Goal: Information Seeking & Learning: Check status

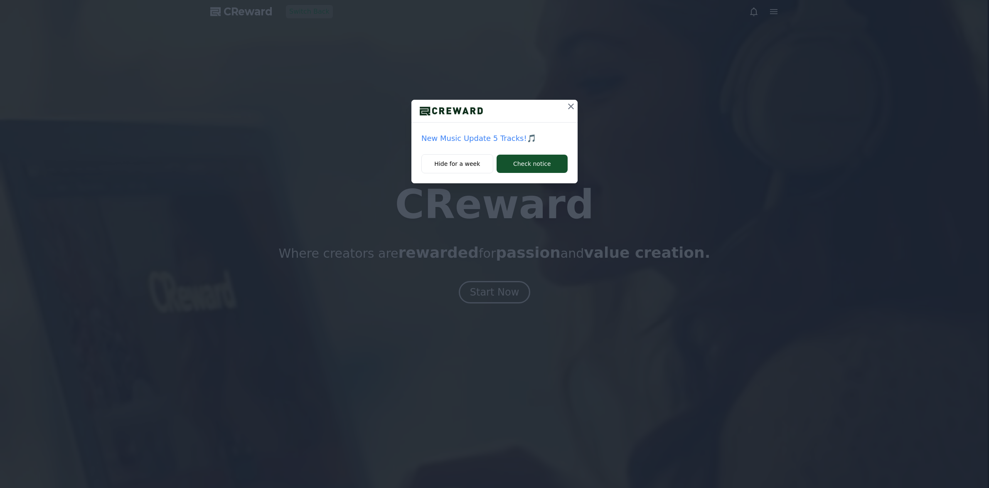
click at [574, 105] on icon at bounding box center [571, 106] width 10 height 10
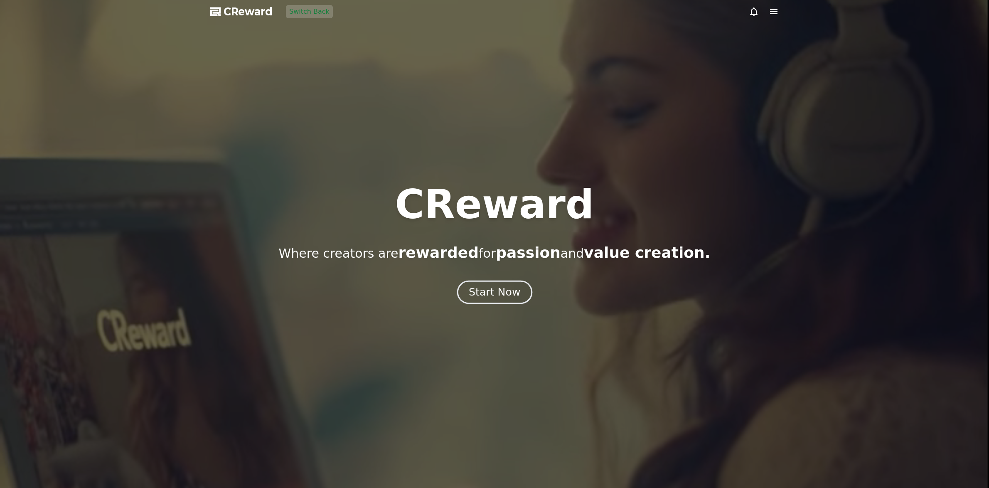
click at [517, 284] on button "Start Now" at bounding box center [494, 293] width 75 height 24
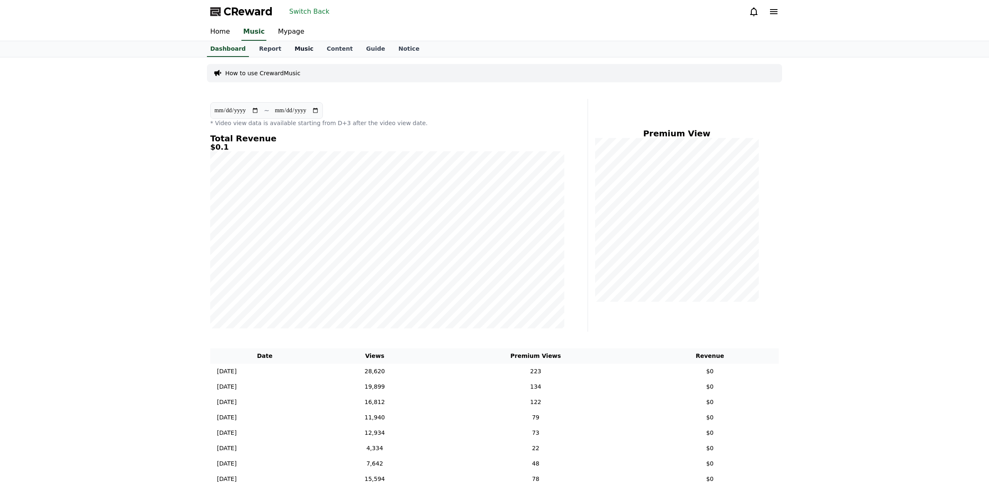
click at [290, 53] on link "Music" at bounding box center [304, 49] width 32 height 16
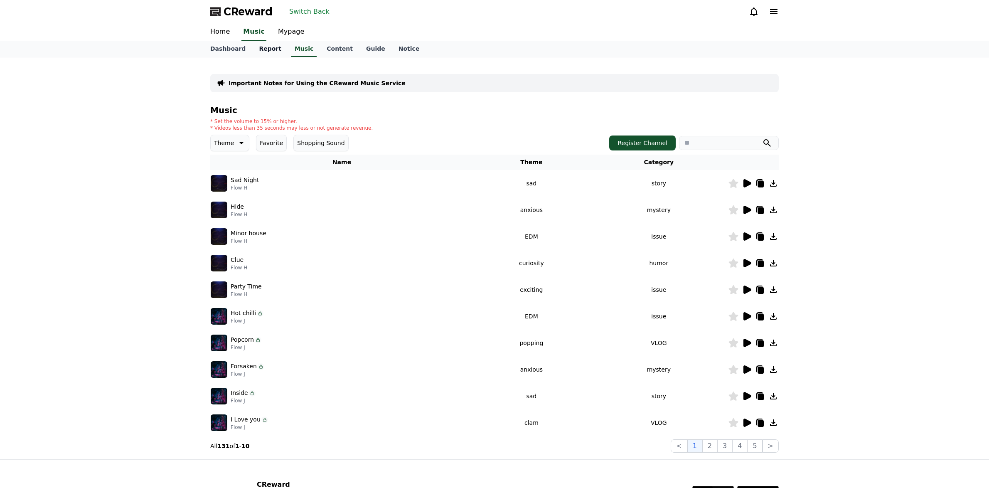
click at [271, 52] on link "Report" at bounding box center [270, 49] width 36 height 16
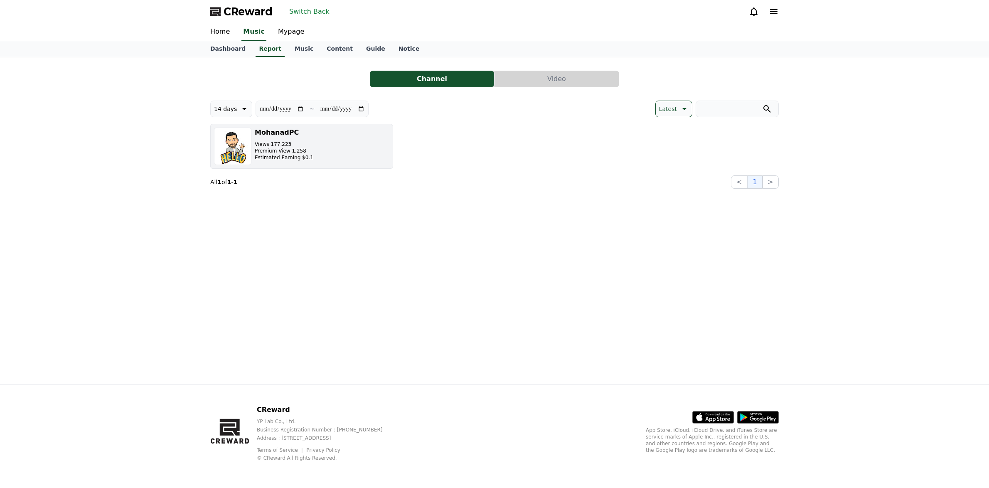
click at [335, 161] on button "MohanadPC Views 177,223 Premium View 1,258 Estimated Earning $0.1" at bounding box center [301, 146] width 183 height 45
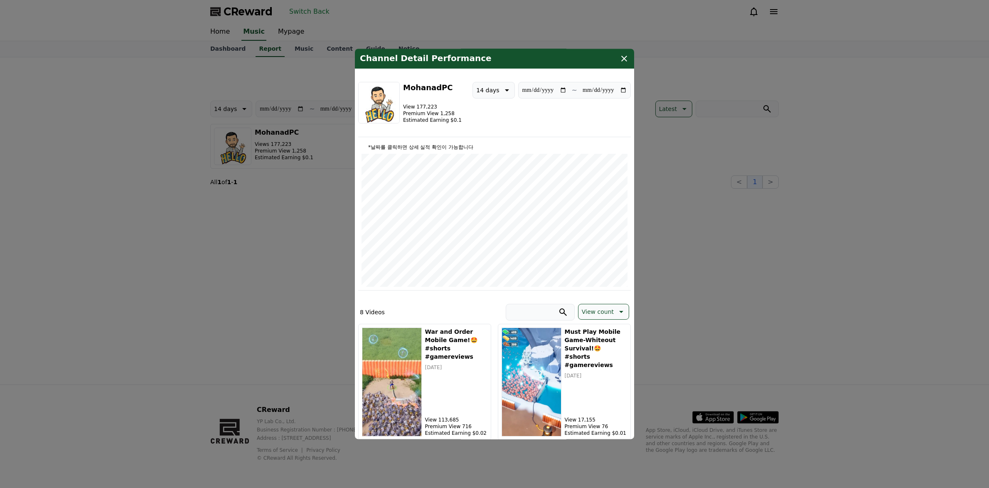
click at [498, 91] on button "14 days" at bounding box center [494, 90] width 42 height 17
click at [497, 195] on button "90 days" at bounding box center [488, 198] width 30 height 18
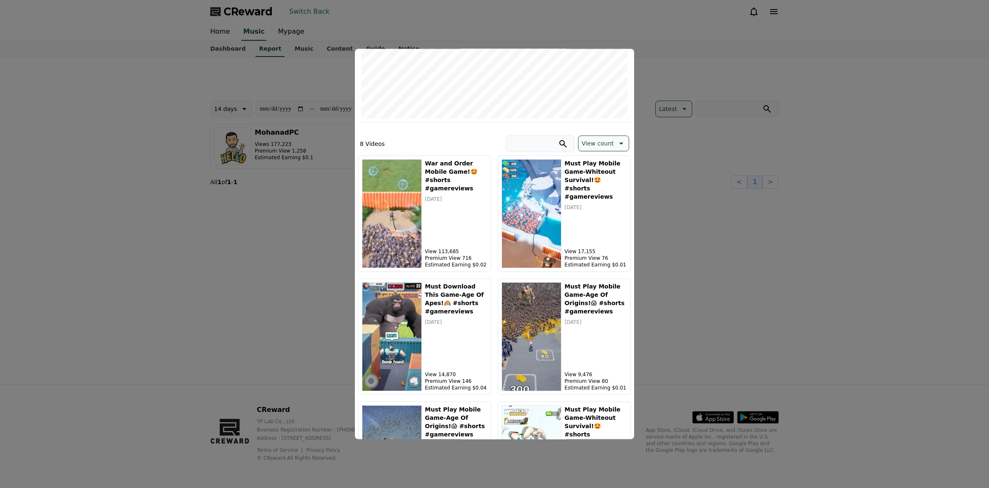
scroll to position [166, 0]
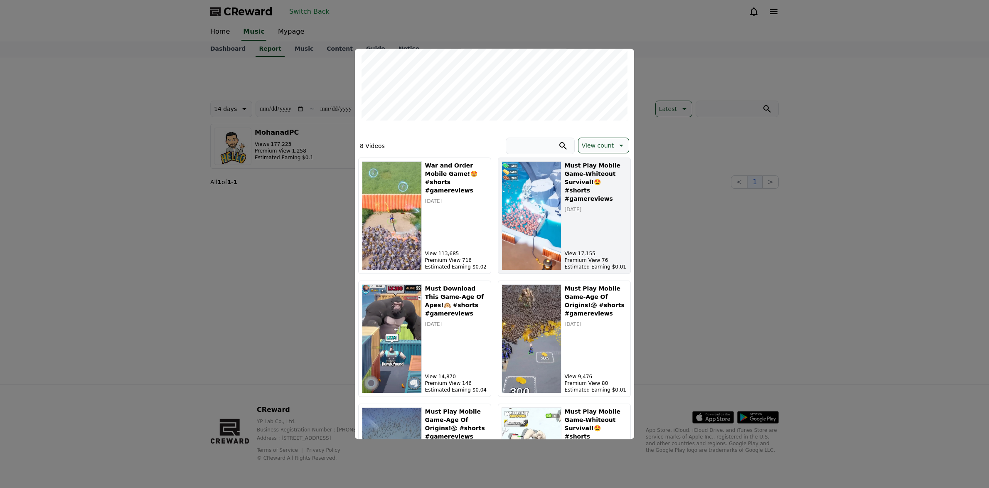
click at [591, 229] on div "Must Play Mobile Game-Whiteout Survival!🤩 #shorts #gamereviews [DATE] View 17,1…" at bounding box center [596, 215] width 62 height 109
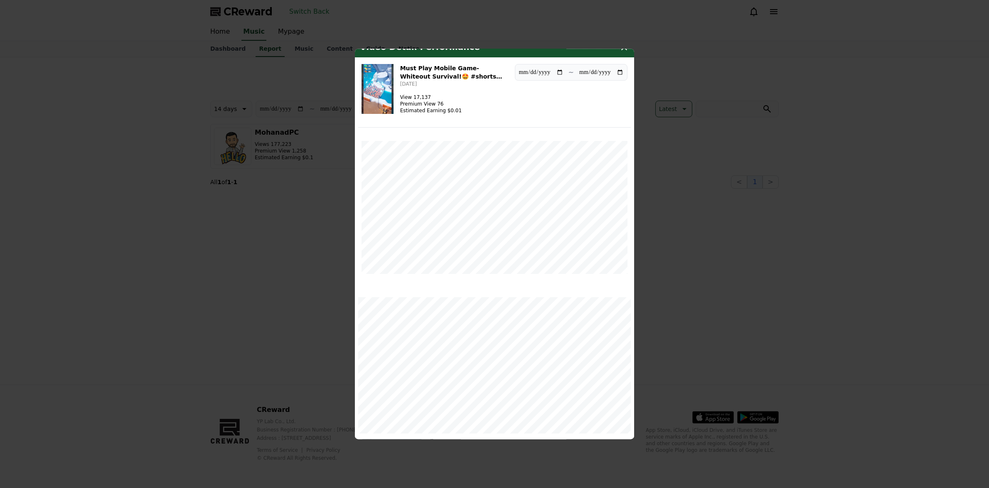
scroll to position [0, 0]
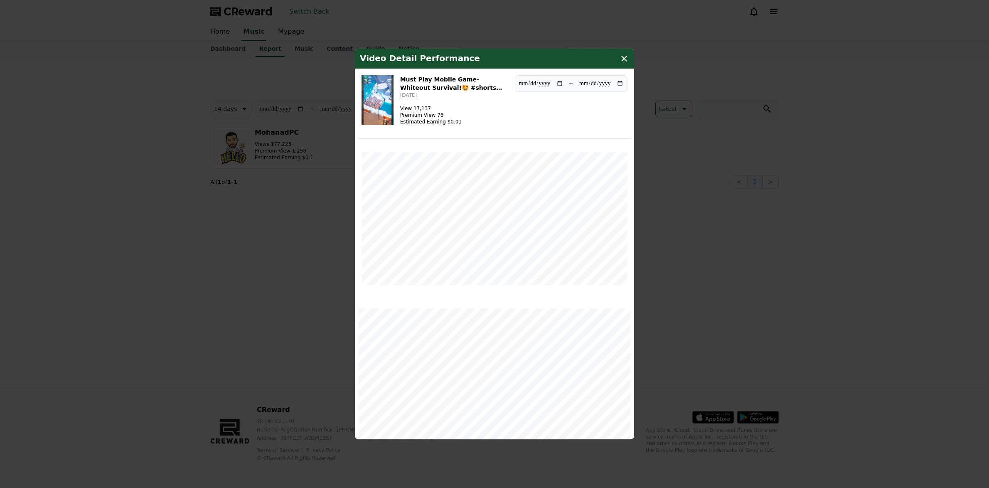
click at [629, 59] on div "Video Detail Performance" at bounding box center [494, 59] width 279 height 20
click at [623, 59] on icon "modal" at bounding box center [624, 59] width 10 height 10
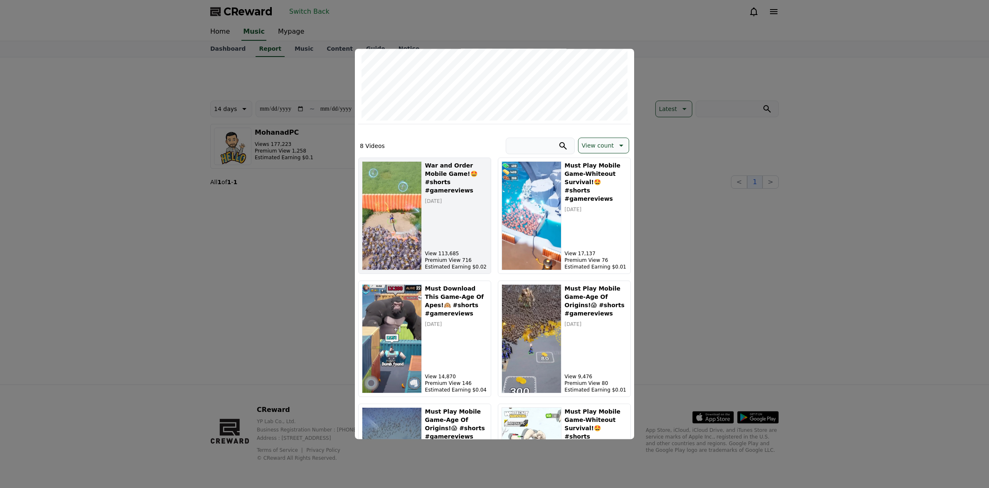
click at [426, 248] on div "War and Order Mobile Game!🤩 #shorts #gamereviews [DATE] View 113,685 Premium Vi…" at bounding box center [456, 215] width 62 height 109
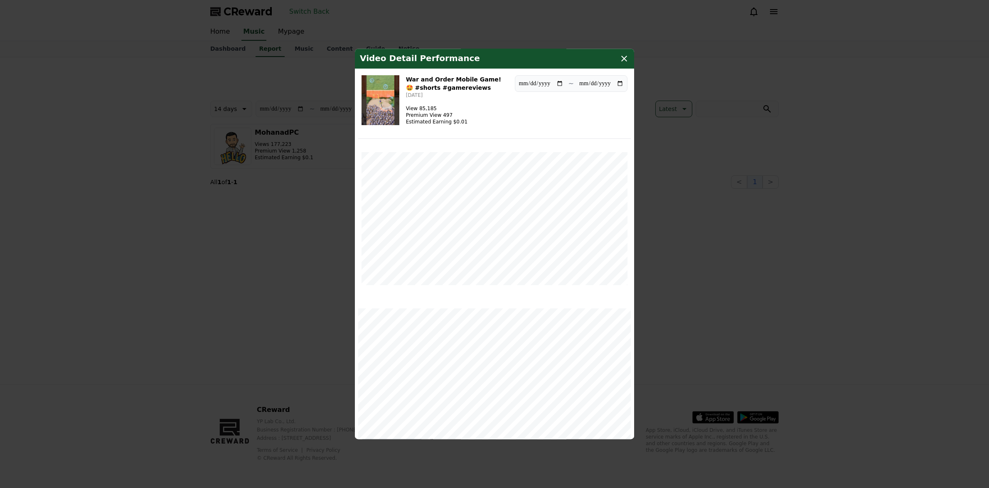
click at [623, 63] on icon "modal" at bounding box center [624, 59] width 10 height 10
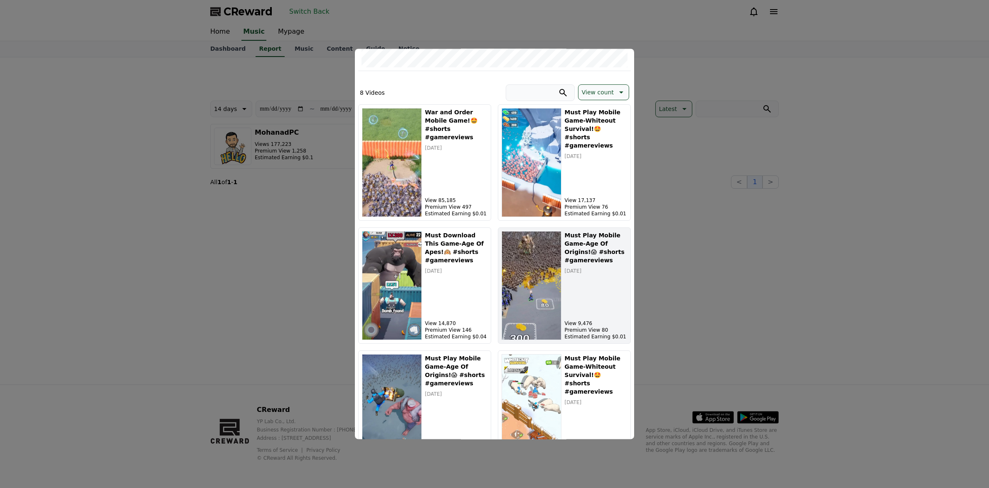
scroll to position [249, 0]
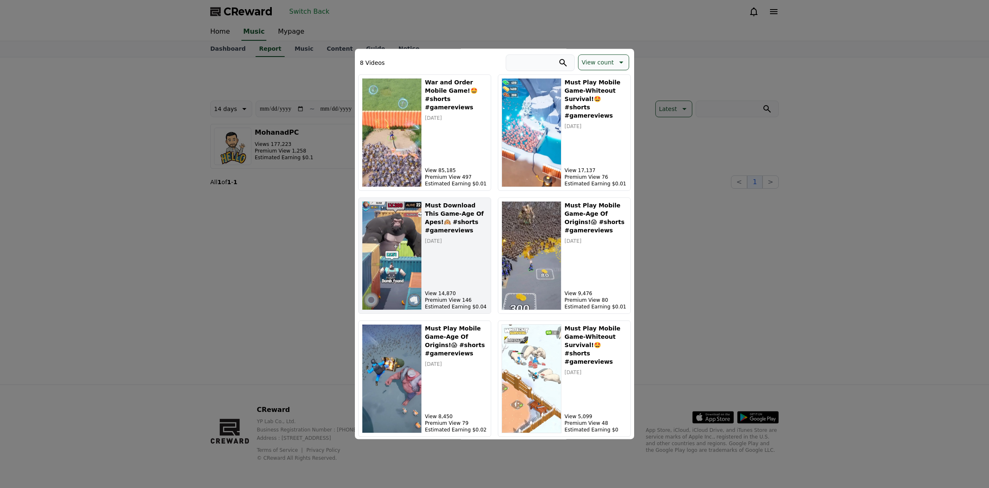
click at [449, 268] on div "Must Download This Game-Age Of Apes!🙉 #shorts #gamereviews [DATE] View 14,870 P…" at bounding box center [456, 255] width 62 height 109
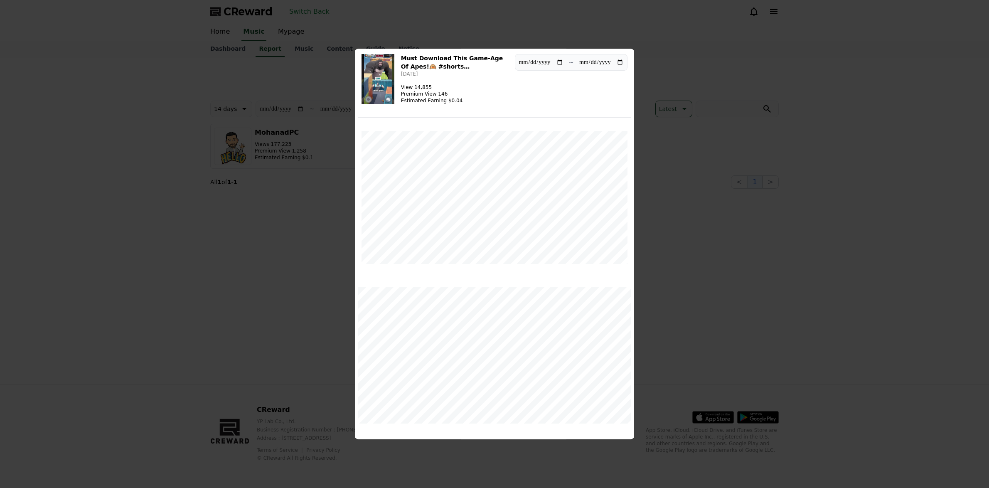
scroll to position [0, 0]
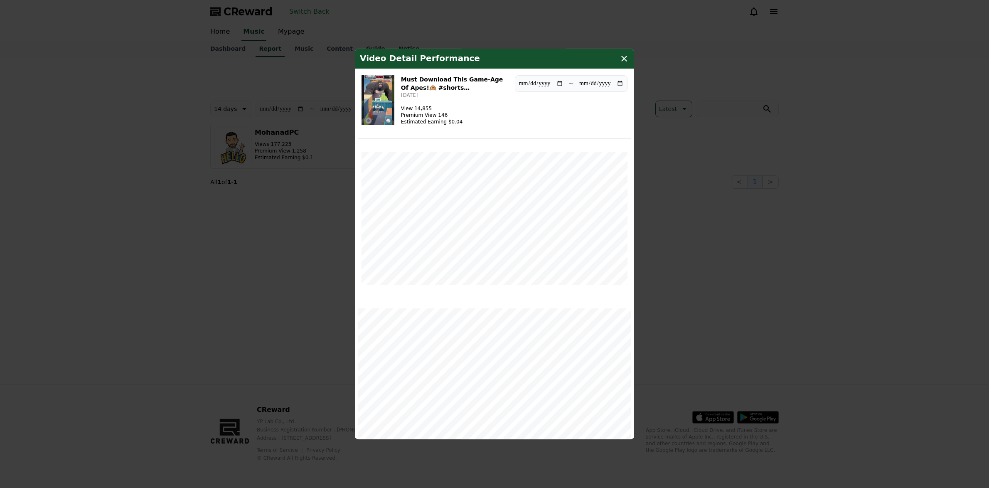
click at [623, 61] on icon "modal" at bounding box center [624, 59] width 10 height 10
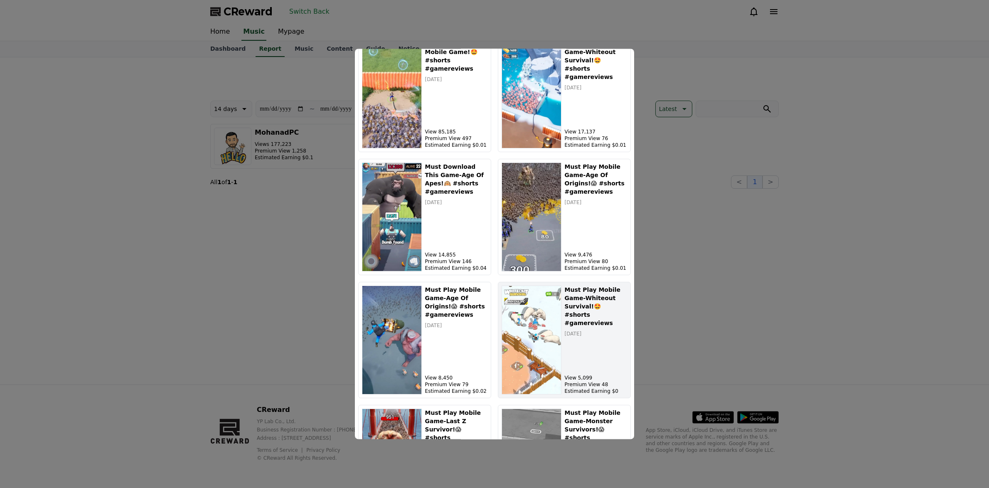
scroll to position [390, 0]
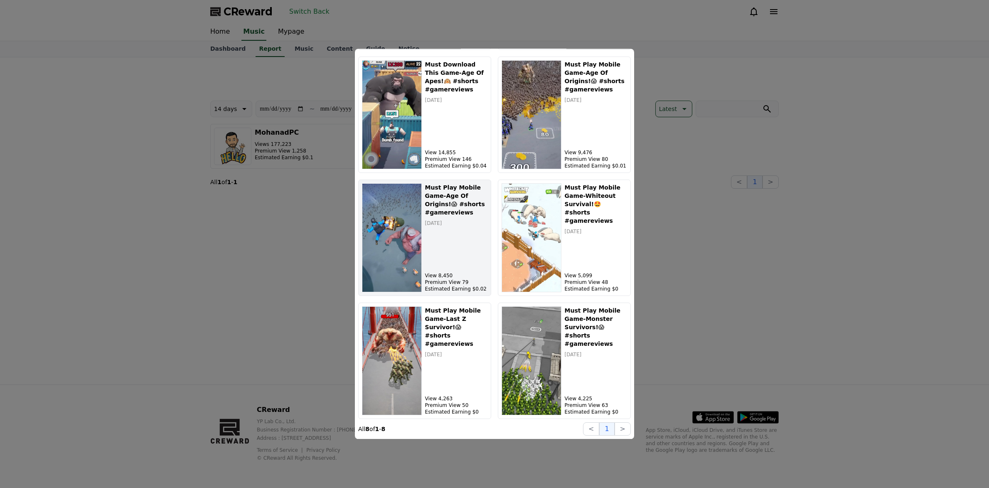
click at [429, 249] on div "Must Play Mobile Game-Age Of Origins!😱 #shorts #gamereviews [DATE] View 8,450 P…" at bounding box center [456, 237] width 62 height 109
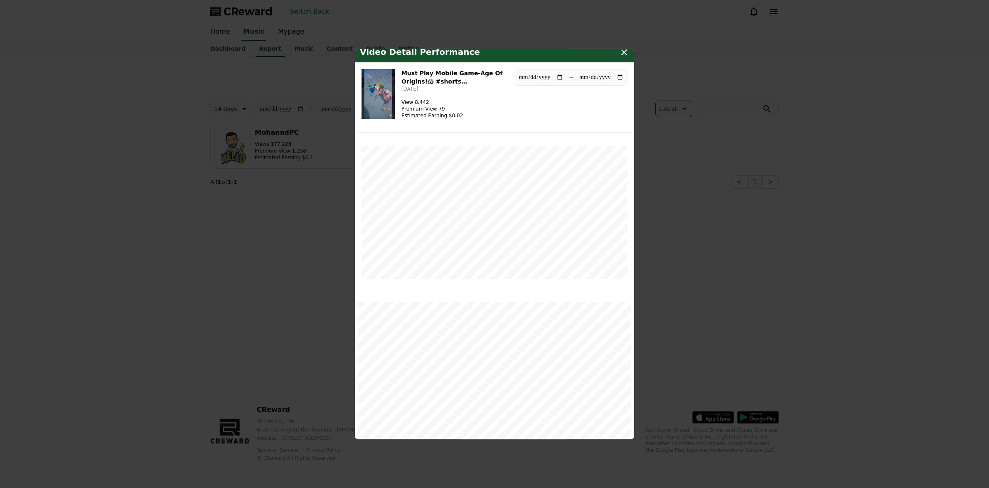
scroll to position [0, 0]
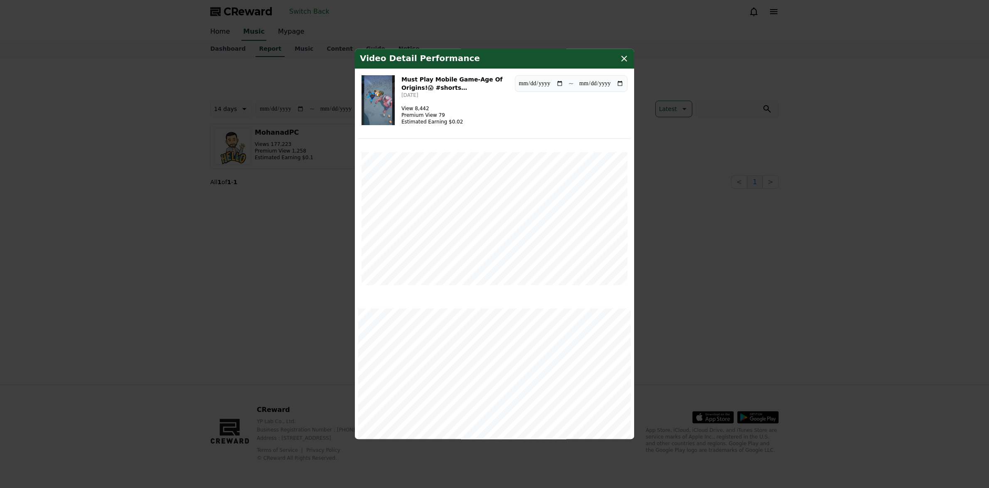
click at [623, 59] on icon "modal" at bounding box center [624, 59] width 10 height 10
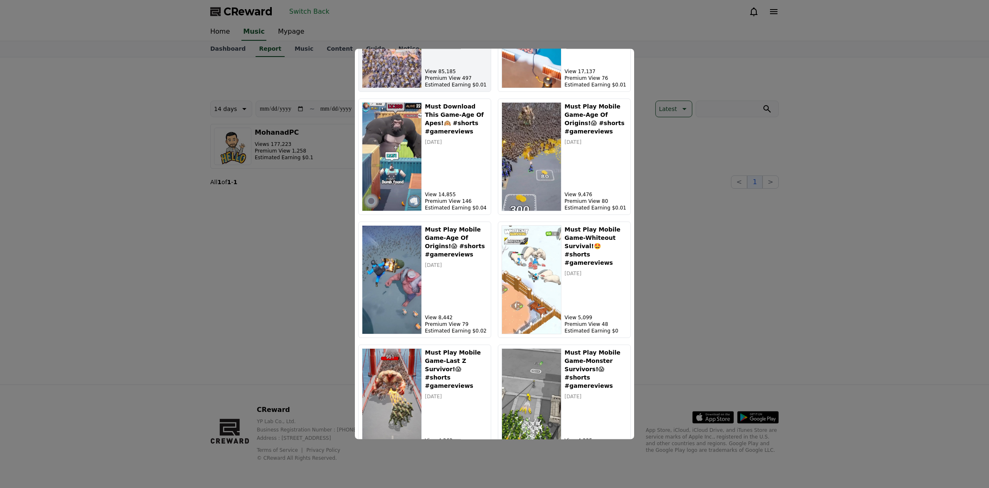
scroll to position [224, 0]
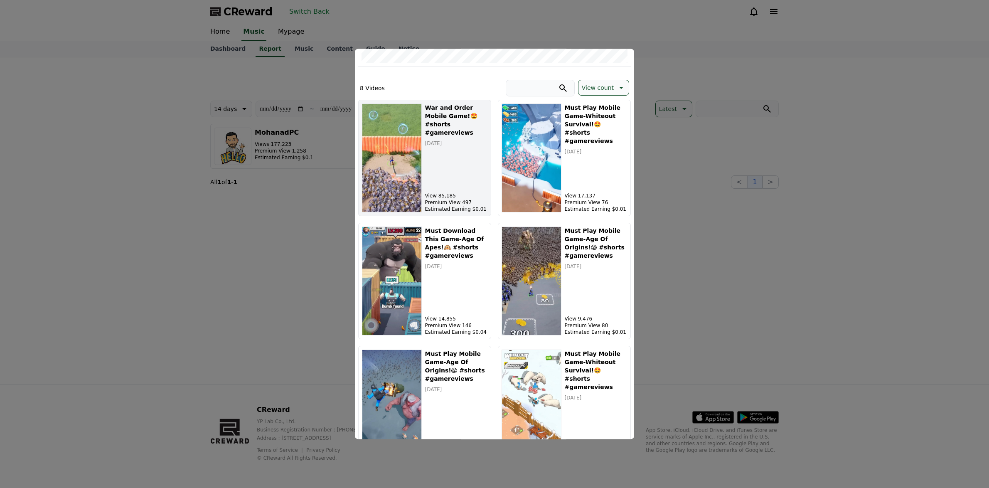
click at [449, 172] on div "War and Order Mobile Game!🤩 #shorts #gamereviews [DATE] View 85,185 Premium Vie…" at bounding box center [456, 157] width 62 height 109
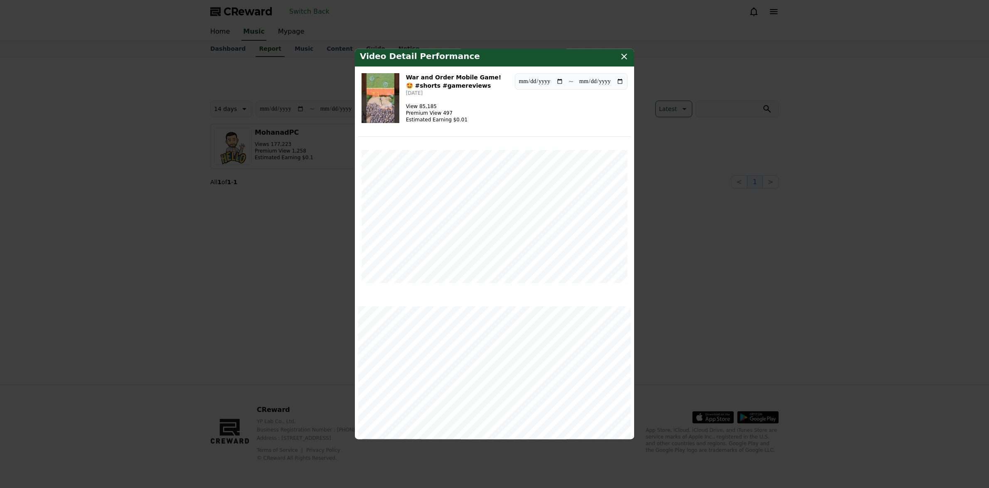
scroll to position [0, 0]
click at [624, 61] on icon "modal" at bounding box center [624, 59] width 10 height 10
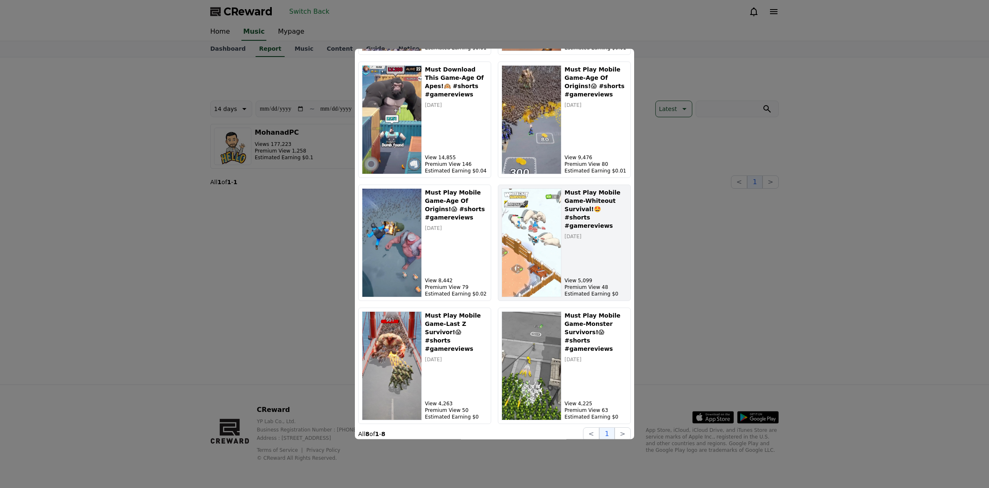
scroll to position [390, 0]
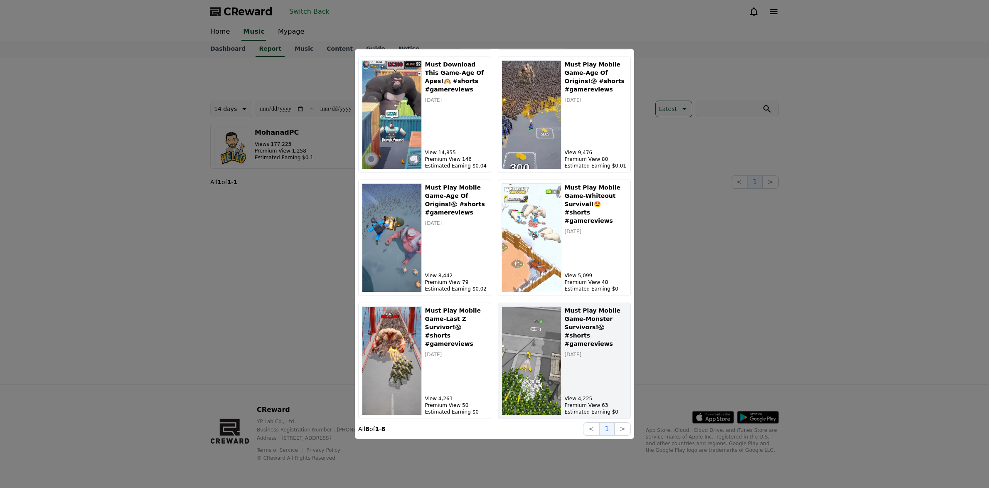
click at [604, 337] on h5 "Must Play Mobile Game-Monster Survivors!😱 #shorts #gamereviews" at bounding box center [596, 327] width 62 height 42
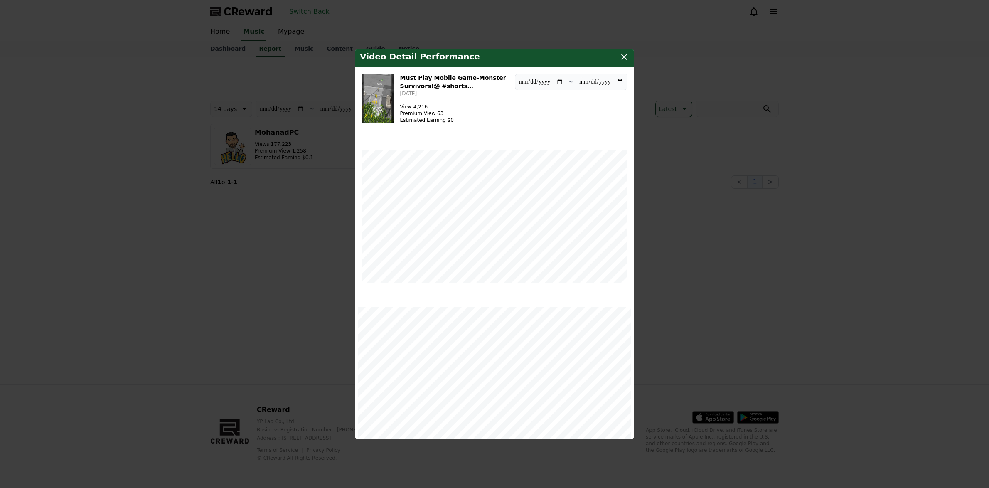
scroll to position [0, 0]
click at [625, 65] on div "Video Detail Performance" at bounding box center [494, 59] width 279 height 20
click at [624, 60] on icon "modal" at bounding box center [624, 59] width 10 height 10
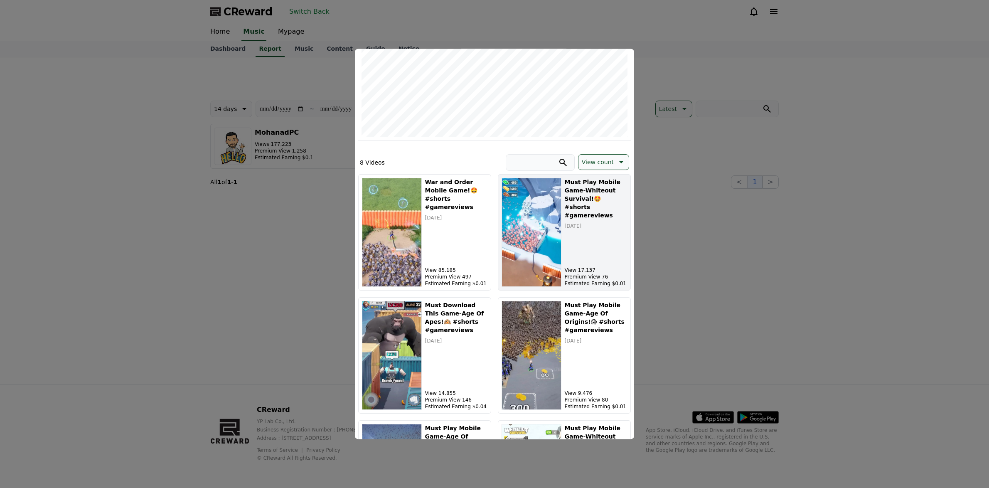
scroll to position [16, 0]
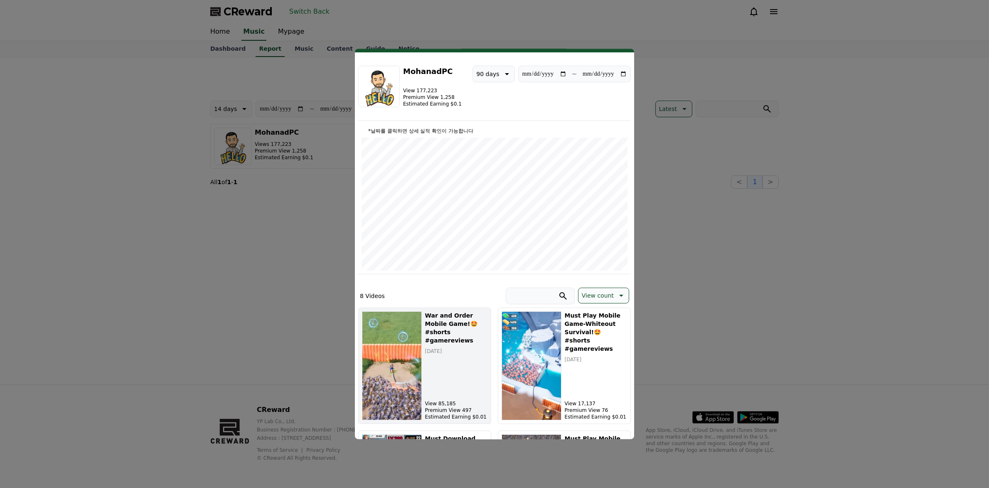
click at [402, 345] on img "modal" at bounding box center [392, 365] width 60 height 109
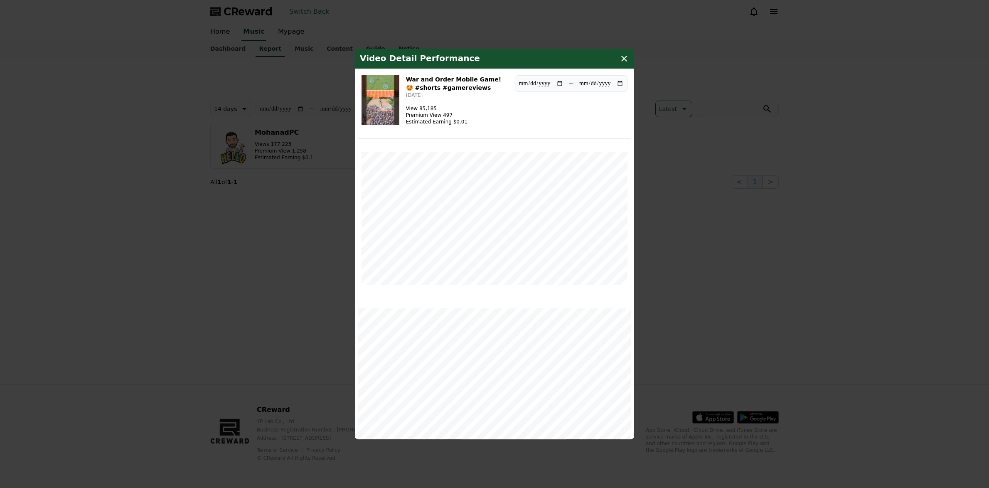
click at [390, 111] on img "modal" at bounding box center [381, 100] width 38 height 50
click at [624, 57] on icon "modal" at bounding box center [624, 59] width 10 height 10
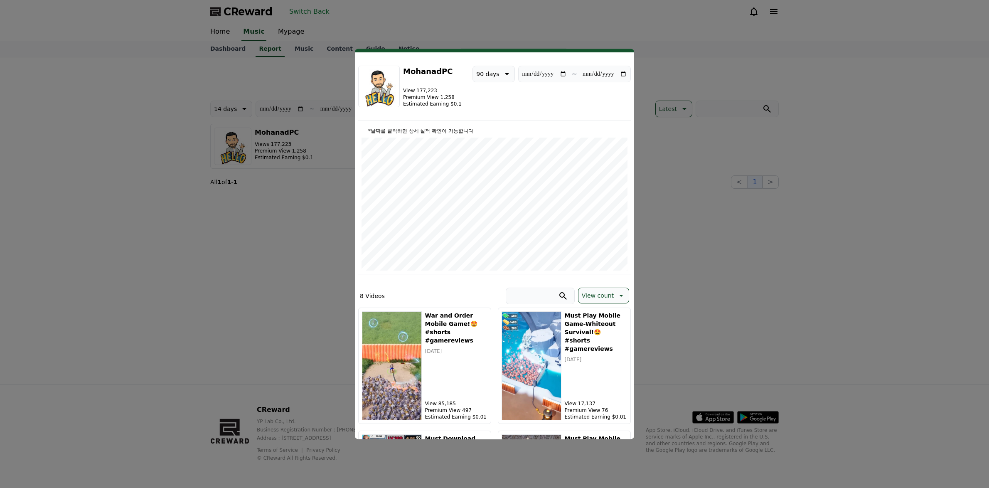
click at [659, 61] on button "close modal" at bounding box center [494, 244] width 989 height 488
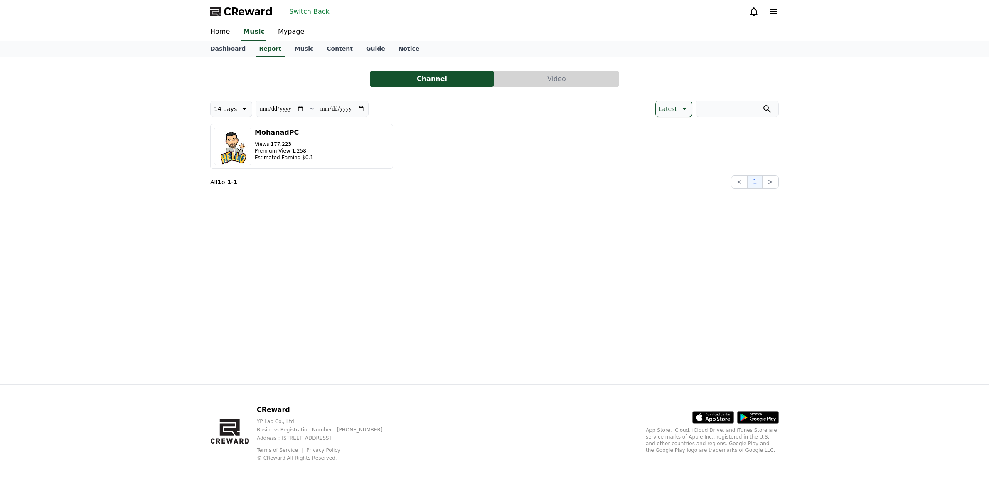
click at [556, 80] on button "Video" at bounding box center [557, 79] width 124 height 17
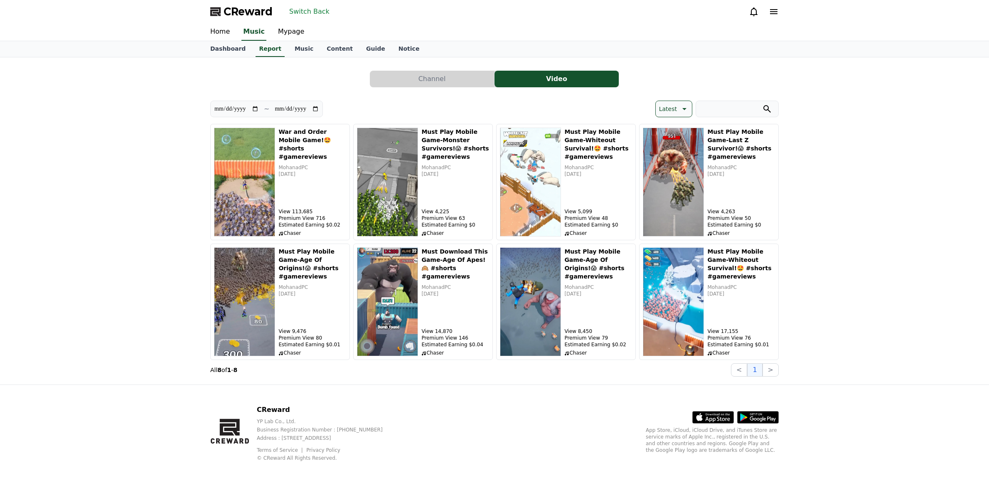
click at [448, 81] on button "Channel" at bounding box center [432, 79] width 124 height 17
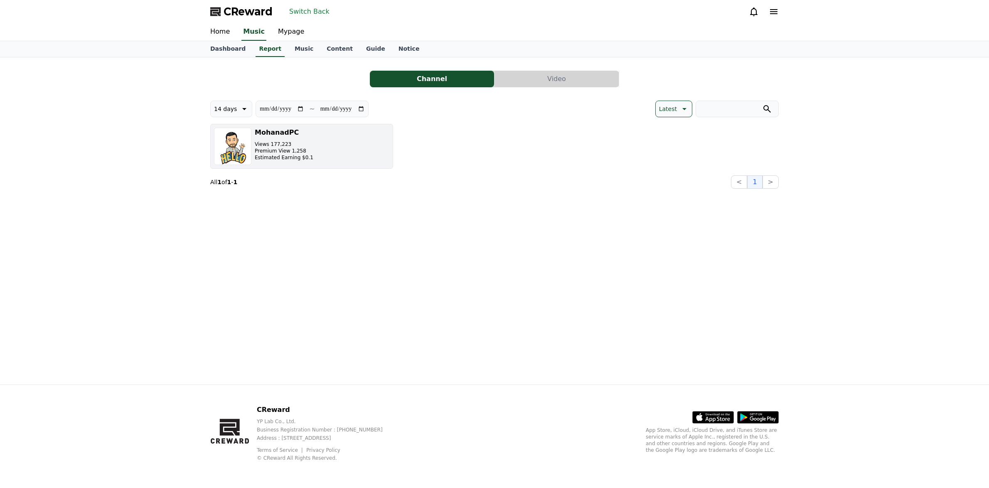
click at [293, 154] on p "Premium View 1,258" at bounding box center [284, 151] width 59 height 7
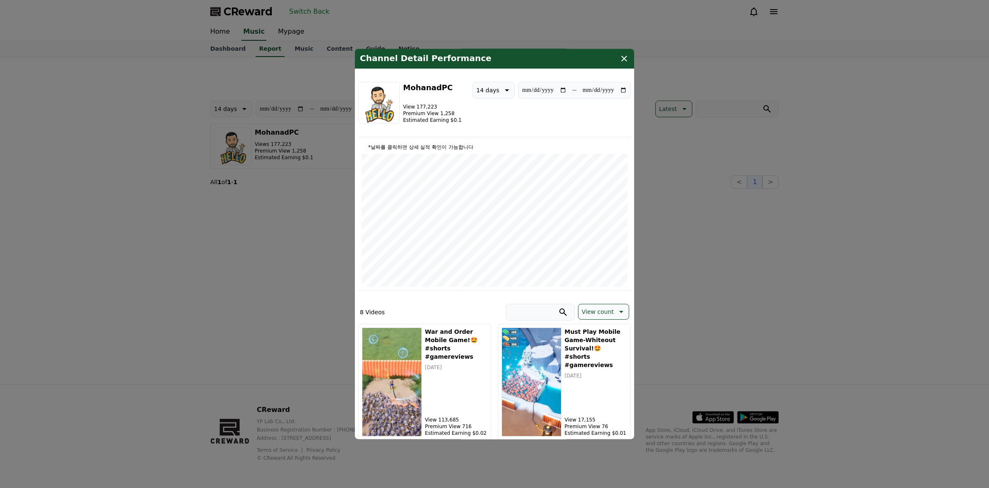
click at [508, 93] on icon "modal" at bounding box center [506, 90] width 10 height 10
click at [488, 199] on button "90 days" at bounding box center [488, 198] width 30 height 18
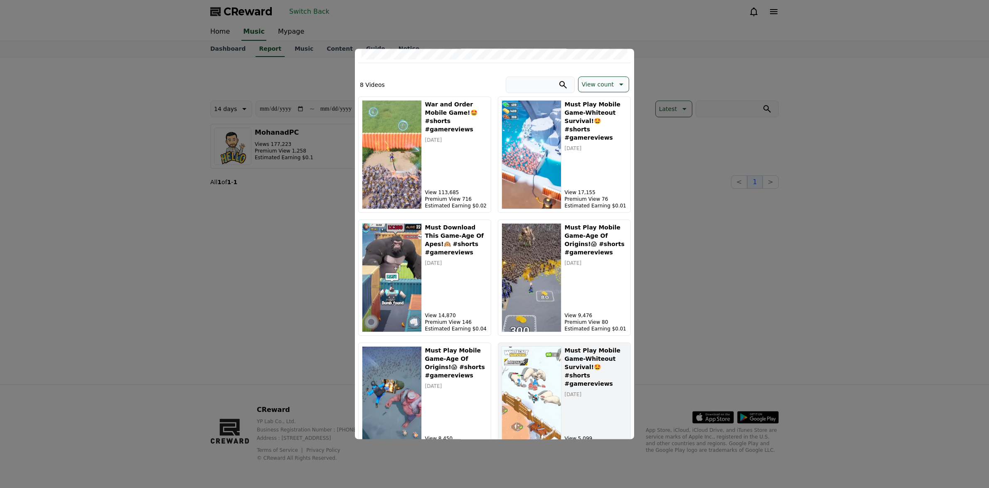
scroll to position [249, 0]
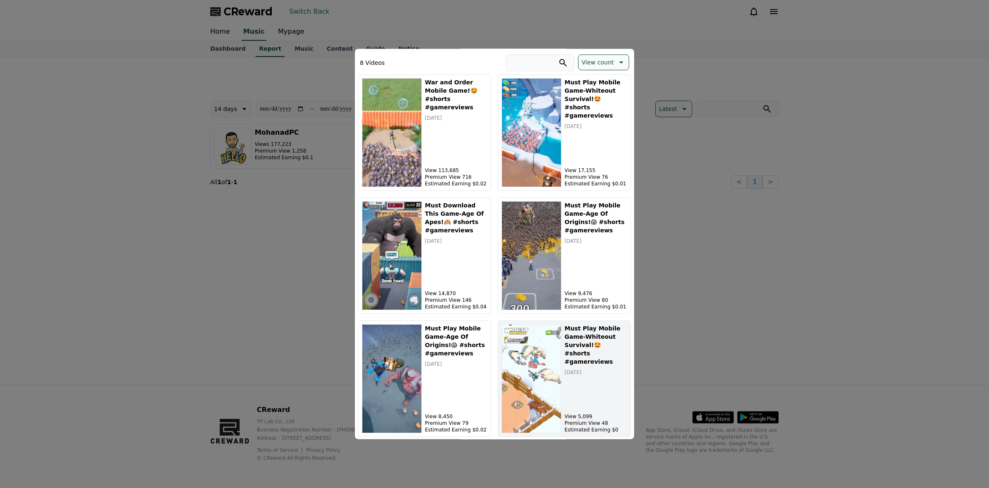
click at [600, 393] on div "Must Play Mobile Game-Whiteout Survival!🤩 #shorts #gamereviews [DATE] View 5,09…" at bounding box center [596, 378] width 62 height 109
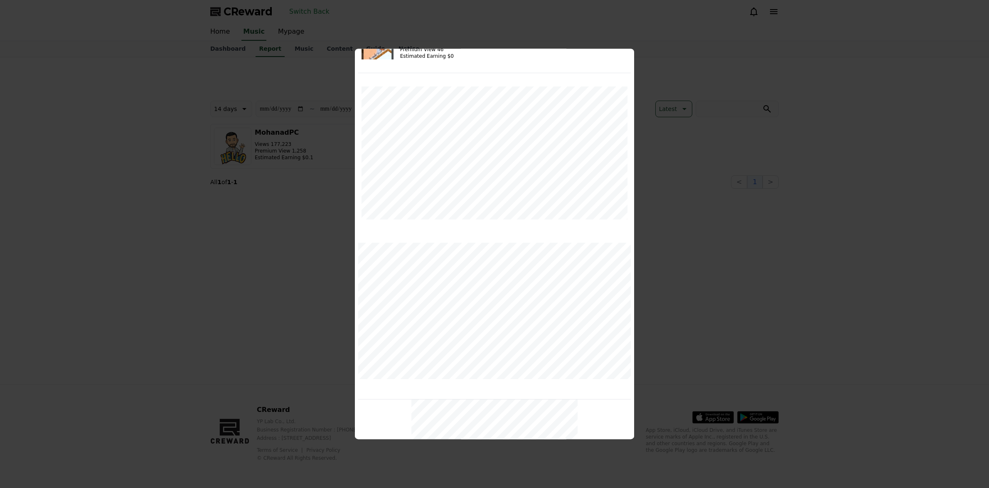
scroll to position [203, 0]
click at [622, 296] on div "modal" at bounding box center [494, 345] width 273 height 166
click at [752, 173] on button "close modal" at bounding box center [494, 244] width 989 height 488
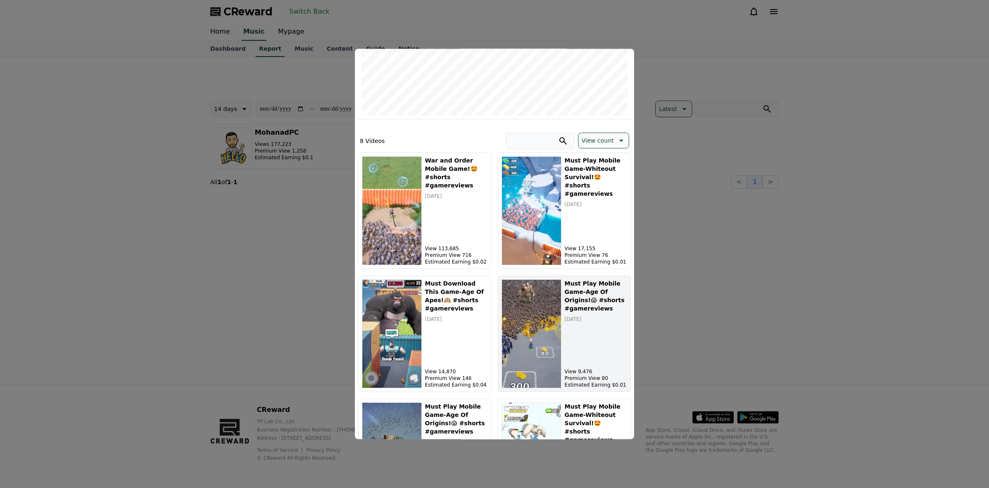
scroll to position [166, 0]
